Goal: Information Seeking & Learning: Learn about a topic

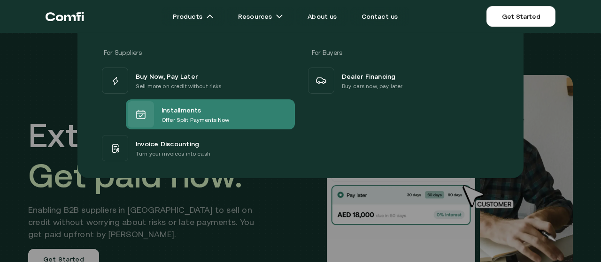
click at [226, 115] on p "Offer Split Payments Now" at bounding box center [195, 119] width 68 height 9
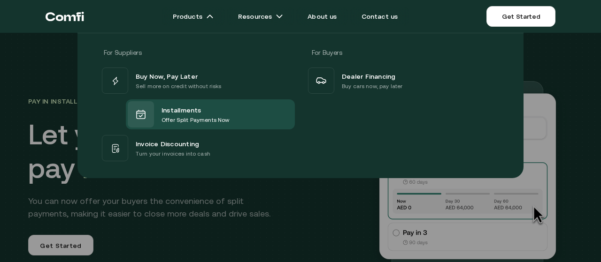
click at [149, 79] on span "Buy Now, Pay Later" at bounding box center [167, 75] width 62 height 11
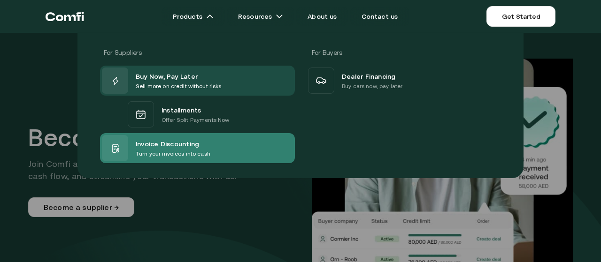
click at [198, 147] on div "Invoice Discounting" at bounding box center [173, 143] width 75 height 11
